Goal: Transaction & Acquisition: Purchase product/service

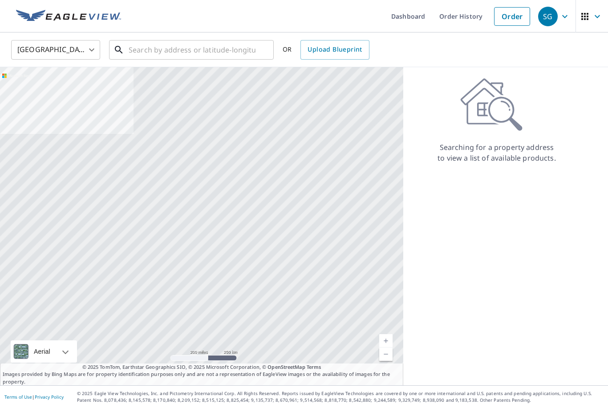
click at [150, 52] on input "text" at bounding box center [192, 49] width 127 height 25
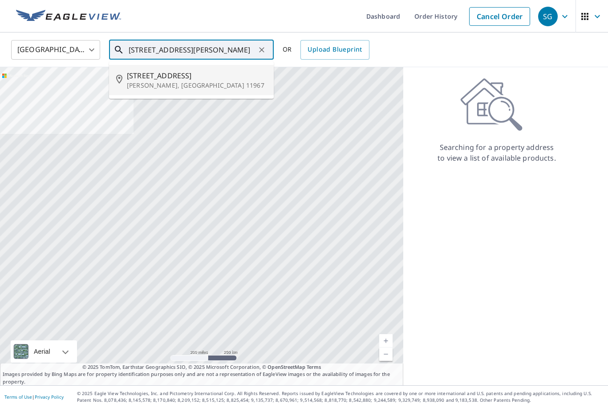
click at [161, 78] on span "[STREET_ADDRESS]" at bounding box center [197, 75] width 140 height 11
type input "[STREET_ADDRESS][PERSON_NAME]"
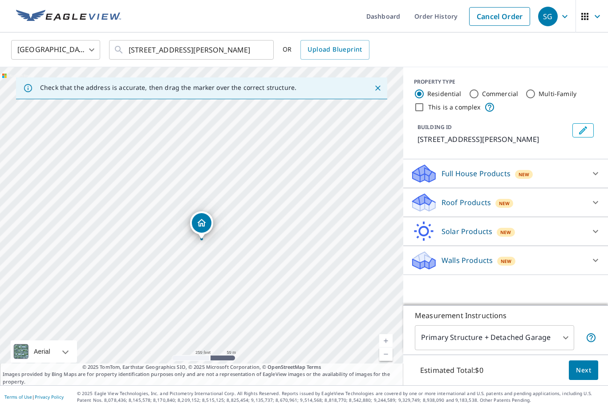
click at [485, 205] on p "Roof Products" at bounding box center [465, 202] width 49 height 11
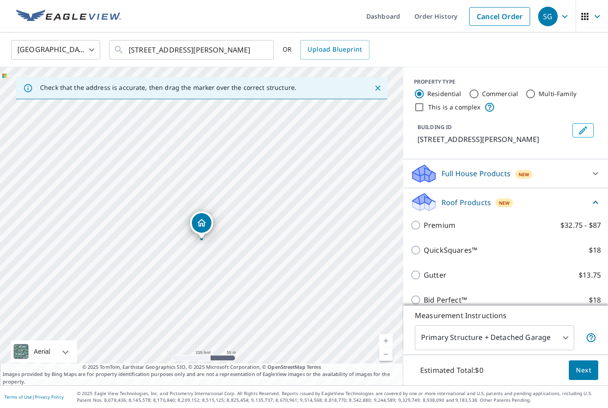
click at [429, 252] on p "QuickSquares™" at bounding box center [450, 250] width 53 height 11
click at [424, 252] on input "QuickSquares™ $18" at bounding box center [416, 250] width 13 height 11
checkbox input "true"
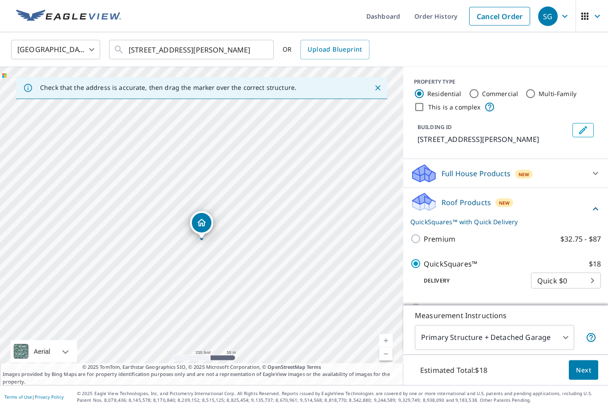
scroll to position [28, 0]
click at [586, 373] on span "Next" at bounding box center [583, 370] width 15 height 11
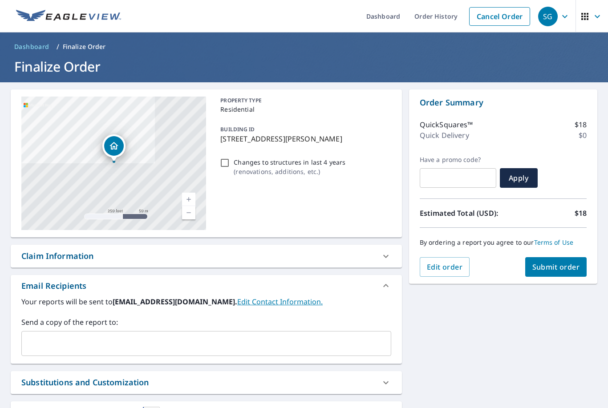
click at [560, 262] on span "Submit order" at bounding box center [556, 267] width 48 height 10
